Goal: Task Accomplishment & Management: Manage account settings

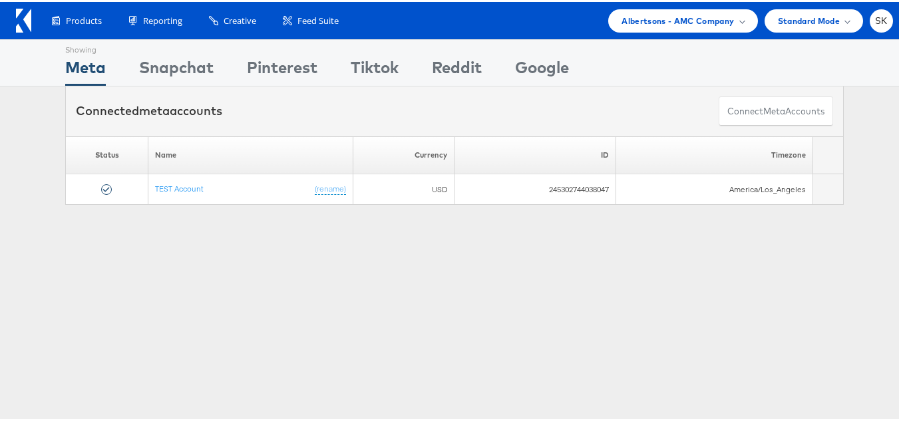
click at [638, 34] on div "Products Product Catalogs Enhance Your Product Catalog, Map Them to Publishers,…" at bounding box center [454, 18] width 909 height 37
click at [644, 21] on span "Albertsons - AMC Company" at bounding box center [678, 19] width 112 height 14
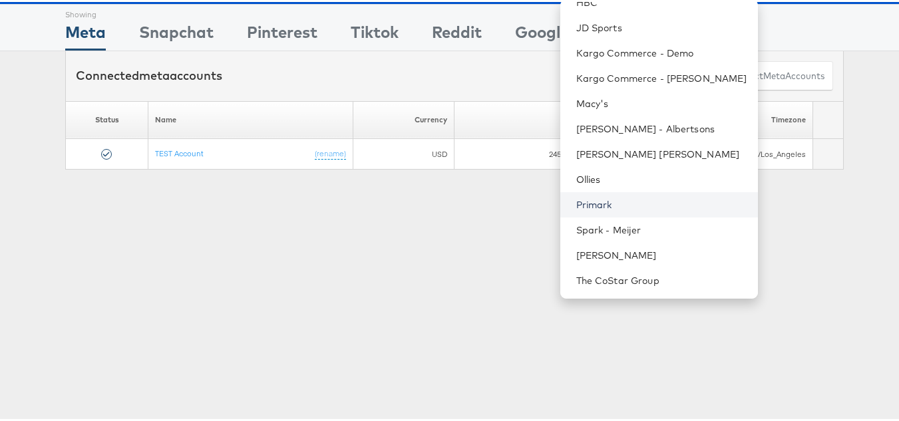
scroll to position [67, 0]
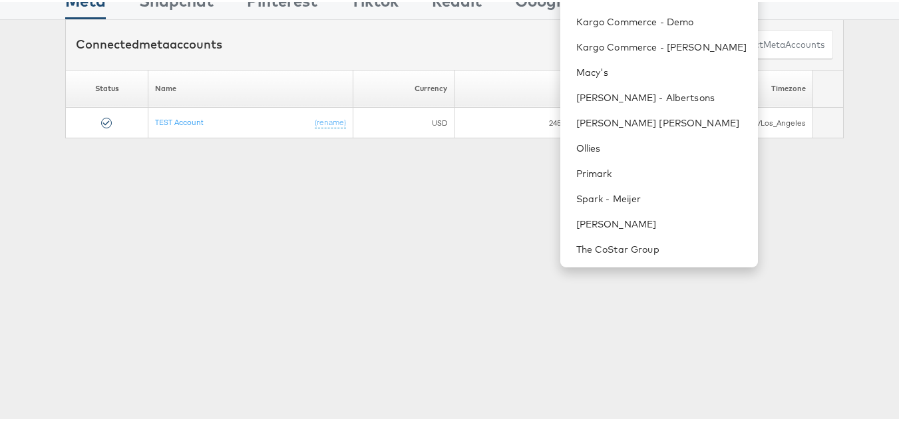
click at [502, 202] on div "Showing Meta Showing [GEOGRAPHIC_DATA] Showing Pinterest Showing Tiktok Showing…" at bounding box center [454, 304] width 909 height 666
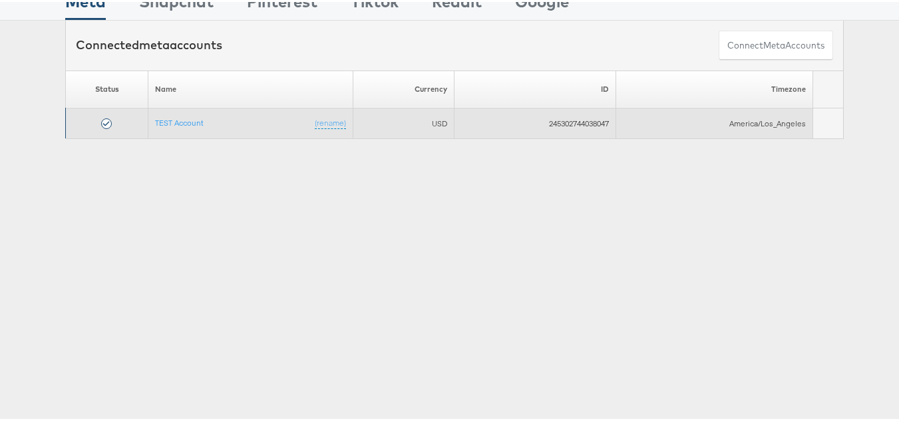
scroll to position [0, 0]
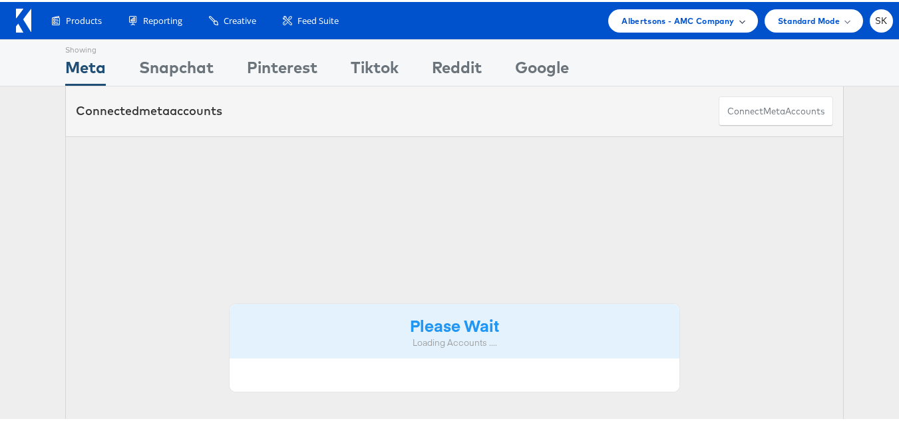
click at [624, 19] on span "Albertsons - AMC Company" at bounding box center [678, 19] width 112 height 14
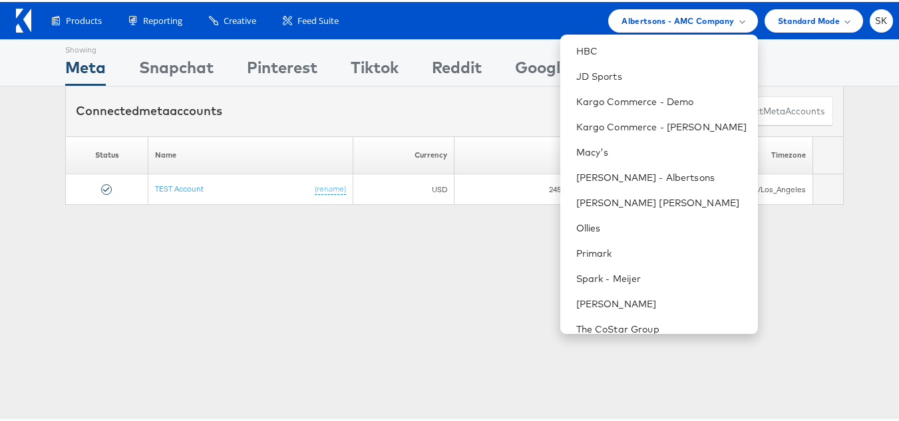
scroll to position [241, 0]
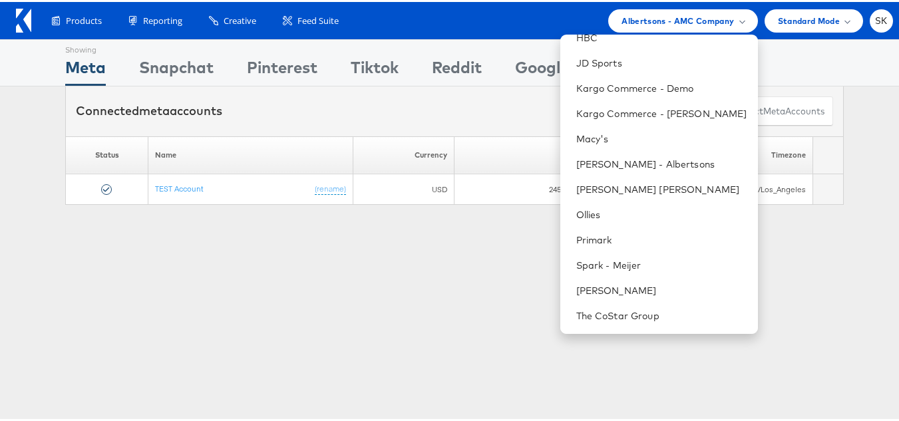
click at [320, 347] on div "Showing Meta Showing Snapchat Showing Pinterest Showing Tiktok Showing Reddit S…" at bounding box center [454, 370] width 909 height 666
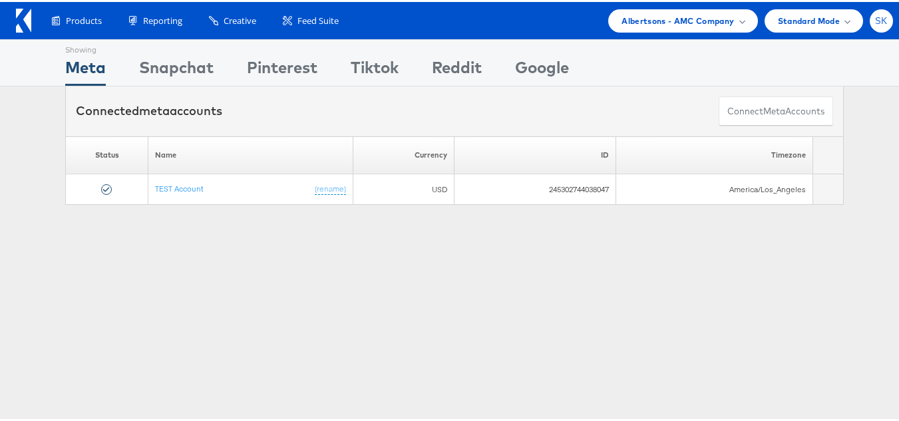
click at [870, 13] on div "SK" at bounding box center [881, 18] width 23 height 23
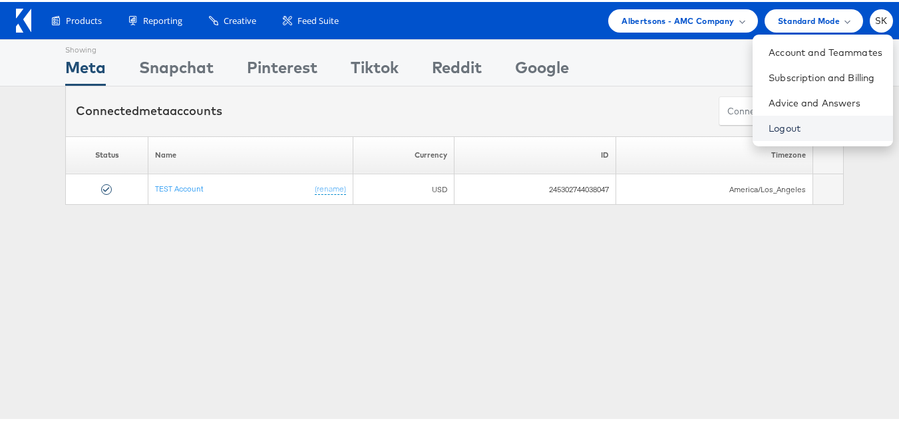
click at [769, 129] on link "Logout" at bounding box center [826, 126] width 114 height 13
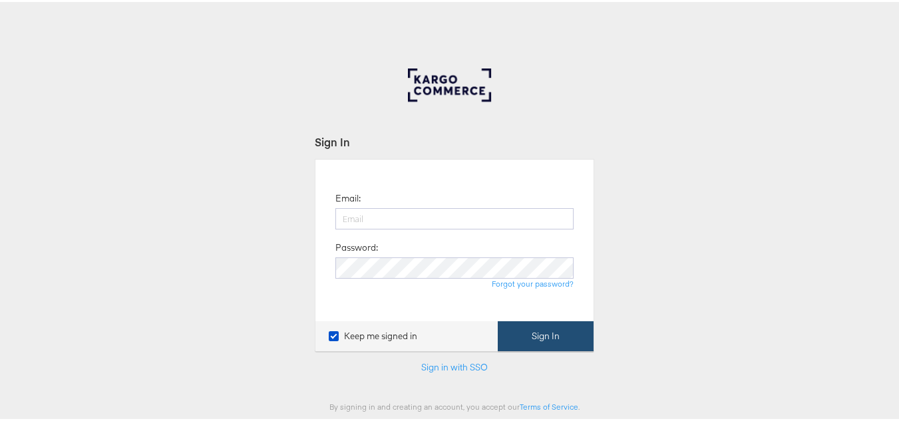
type input "[PERSON_NAME][EMAIL_ADDRESS][DOMAIN_NAME]"
click at [541, 337] on button "Sign In" at bounding box center [546, 334] width 96 height 30
